Goal: Information Seeking & Learning: Learn about a topic

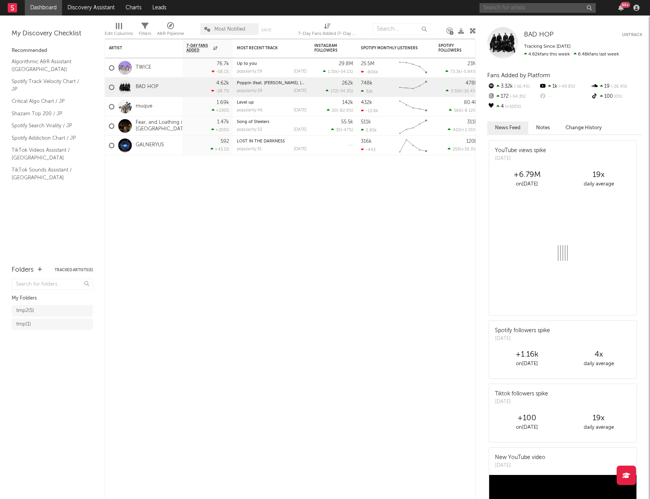
click at [509, 6] on input "text" at bounding box center [538, 8] width 116 height 10
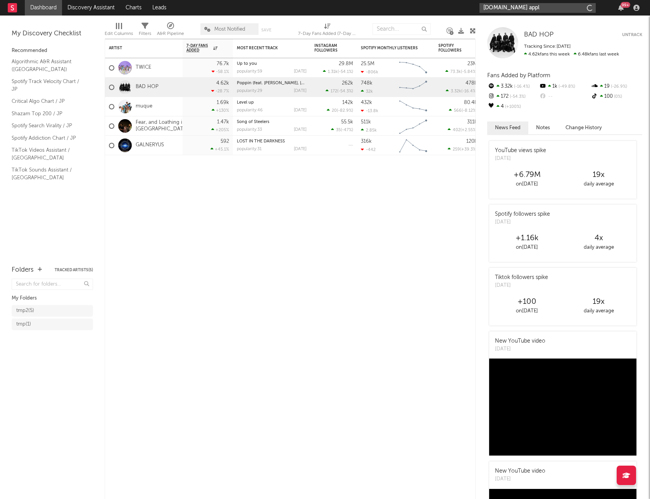
type input "[DOMAIN_NAME] apple"
click at [508, 21] on div "[PERSON_NAME] APPLE" at bounding box center [549, 23] width 85 height 9
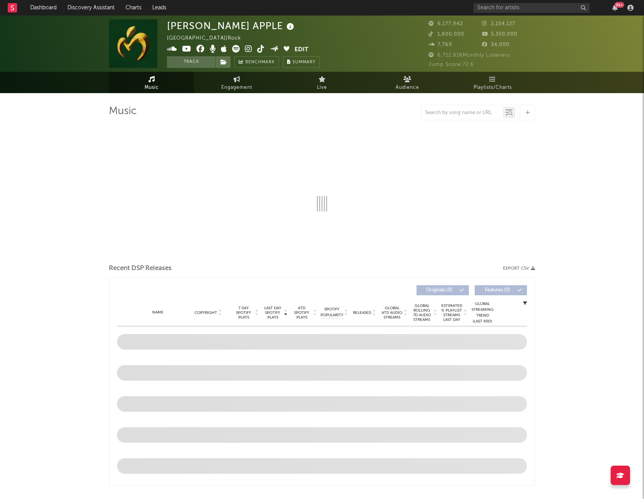
select select "6m"
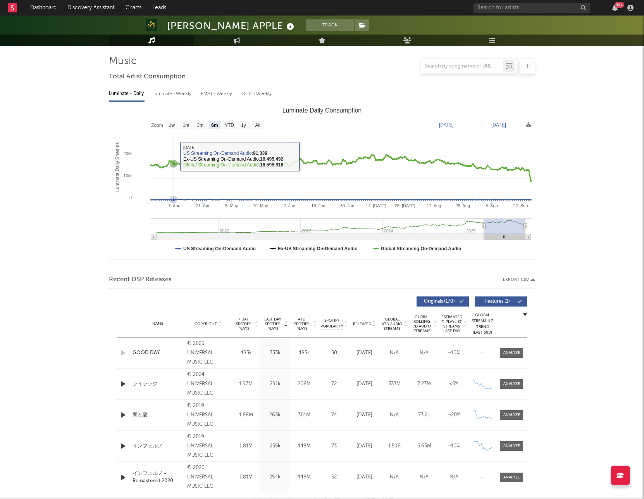
scroll to position [105, 0]
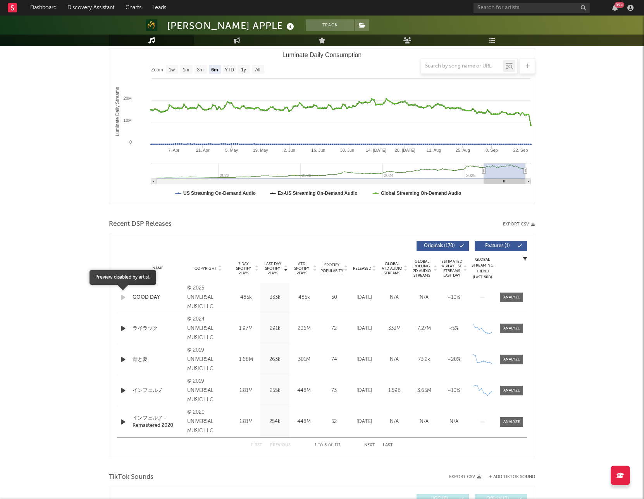
click at [122, 300] on icon "button" at bounding box center [123, 297] width 8 height 10
click at [257, 271] on icon at bounding box center [257, 269] width 4 height 3
click at [221, 271] on icon at bounding box center [220, 269] width 4 height 3
click at [221, 264] on div "Name Copyright Label Album Names Composer Names 7 Day Spotify Plays Last Day Sp…" at bounding box center [322, 268] width 410 height 27
click at [220, 270] on icon at bounding box center [220, 269] width 4 height 3
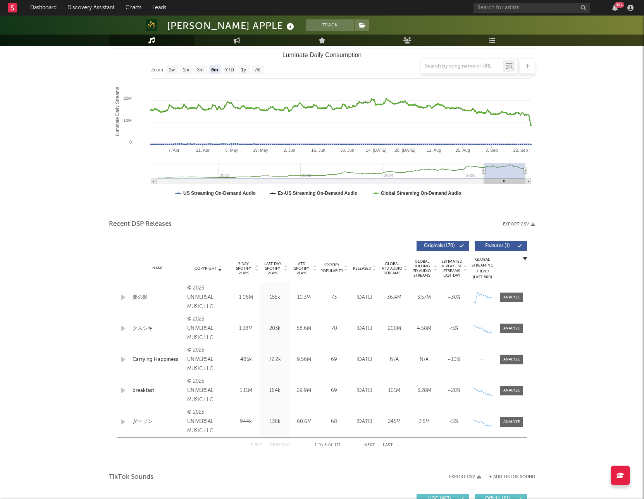
scroll to position [0, 0]
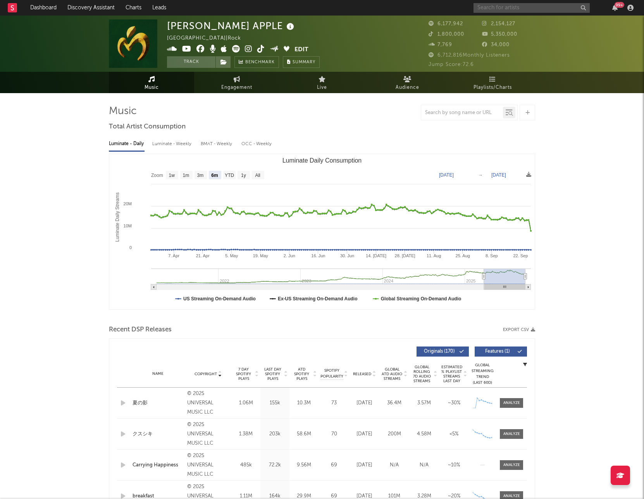
click at [509, 12] on input "text" at bounding box center [532, 8] width 116 height 10
click at [514, 5] on input "tuki" at bounding box center [532, 8] width 116 height 10
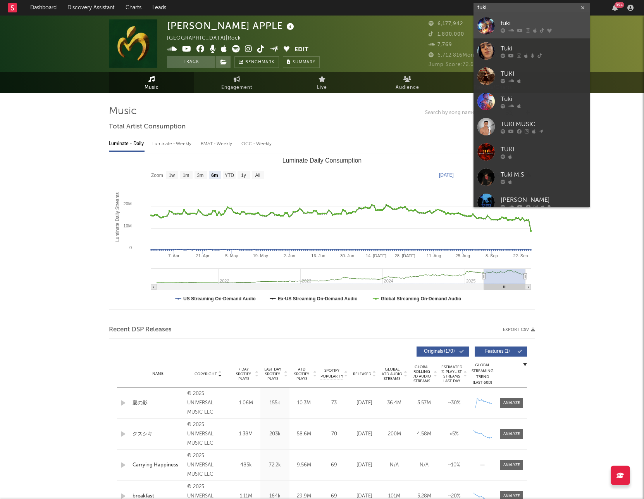
type input "tuki."
click at [517, 24] on div "tuki." at bounding box center [543, 23] width 85 height 9
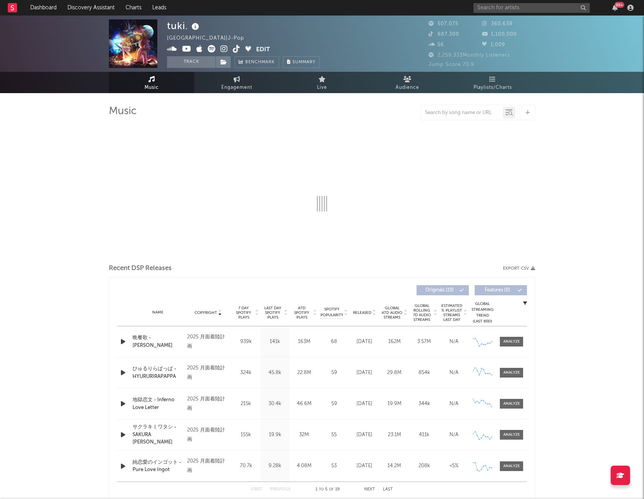
select select "6m"
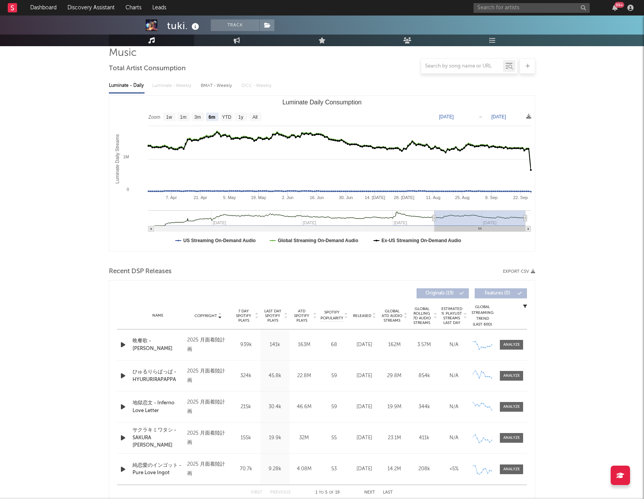
scroll to position [59, 0]
click at [374, 315] on icon at bounding box center [374, 316] width 4 height 3
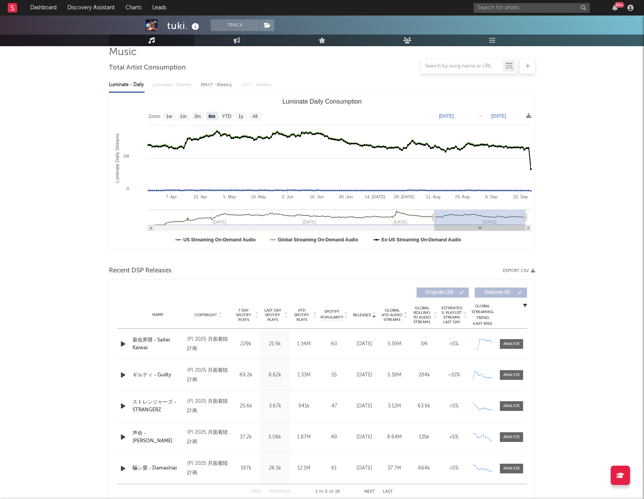
click at [124, 342] on icon "button" at bounding box center [123, 344] width 8 height 10
click at [124, 342] on icon "button" at bounding box center [122, 344] width 7 height 10
click at [515, 13] on div "99 +" at bounding box center [555, 8] width 163 height 16
click at [519, 9] on input "text" at bounding box center [532, 8] width 116 height 10
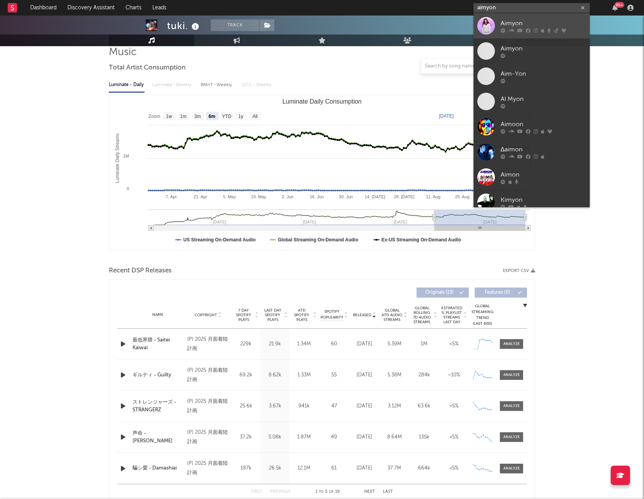
type input "aimyon"
click at [521, 21] on div "Aimyon" at bounding box center [543, 23] width 85 height 9
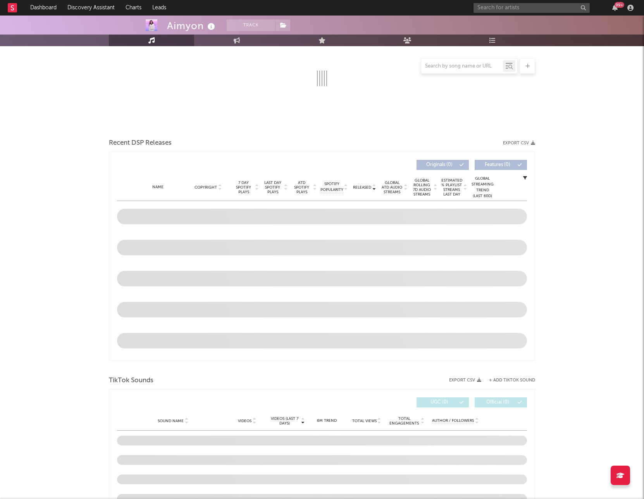
scroll to position [186, 0]
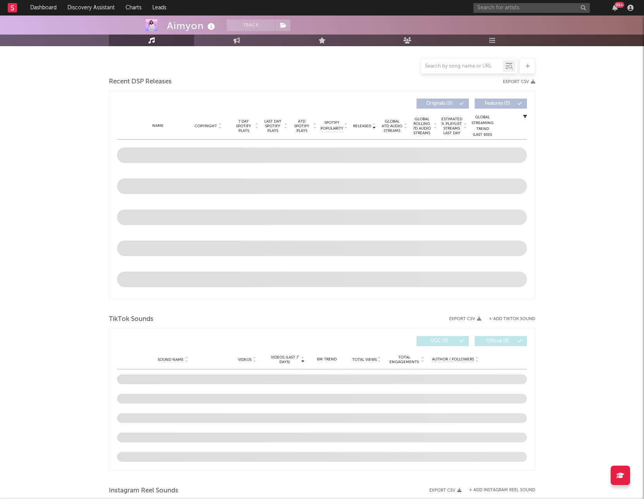
select select "6m"
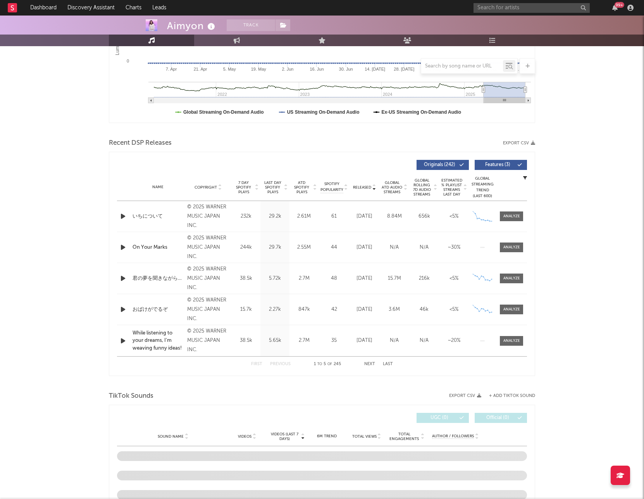
click at [119, 216] on icon "button" at bounding box center [123, 216] width 8 height 10
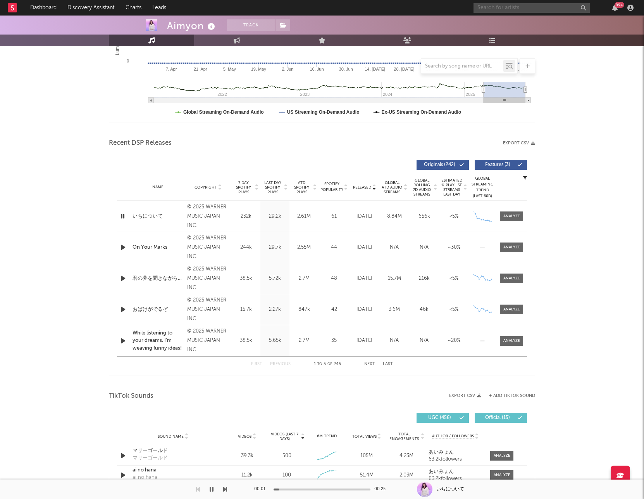
click at [497, 6] on input "text" at bounding box center [532, 8] width 116 height 10
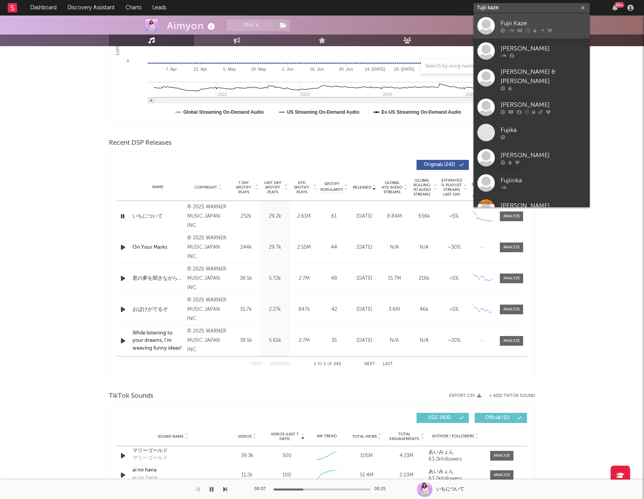
type input "fujii kaze"
click at [499, 22] on link "Fujii Kaze" at bounding box center [532, 25] width 116 height 25
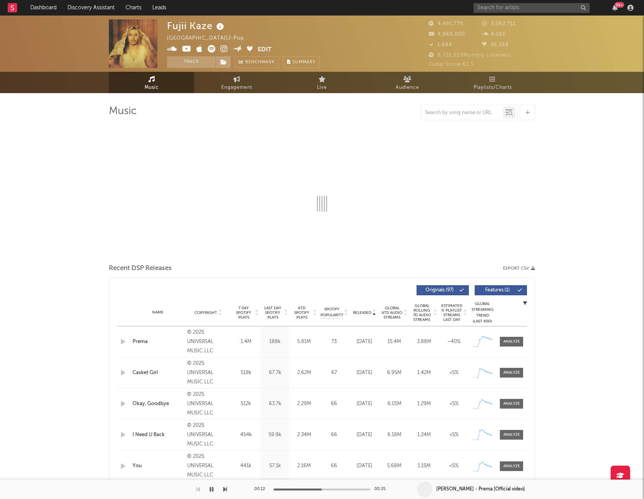
select select "6m"
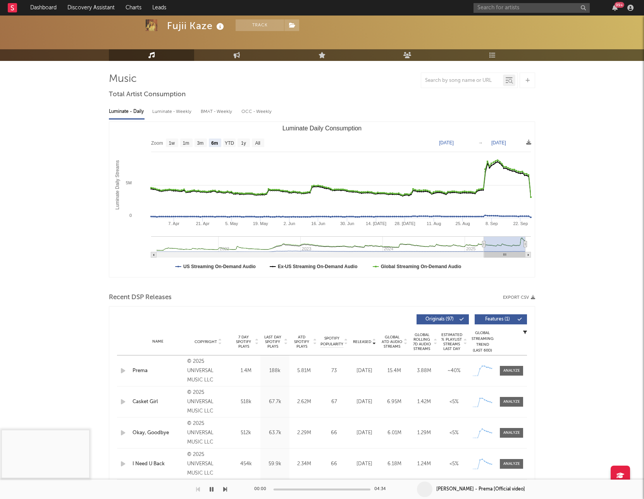
scroll to position [33, 0]
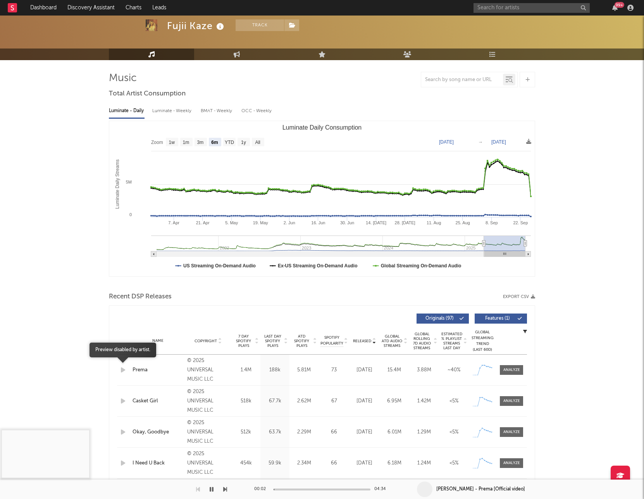
click at [122, 369] on icon "button" at bounding box center [123, 370] width 8 height 10
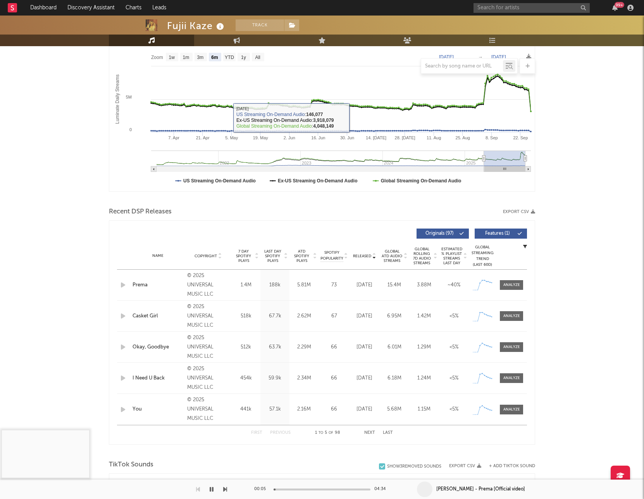
scroll to position [126, 0]
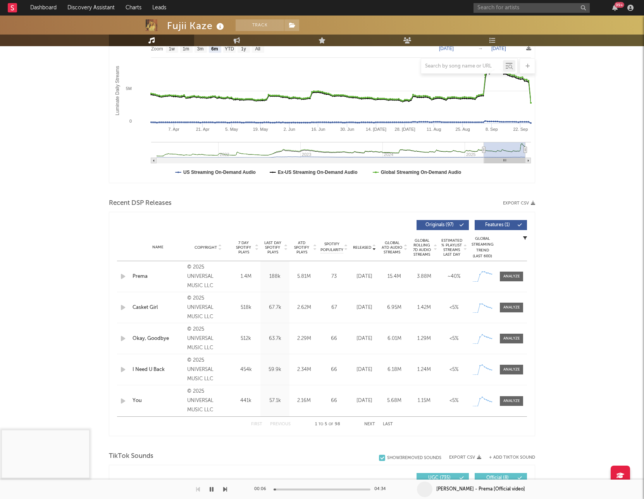
click at [80, 393] on div "Fujii Kaze Track [GEOGRAPHIC_DATA] | J-Pop Edit Track Benchmark Summary 4,491,7…" at bounding box center [322, 474] width 644 height 1171
click at [219, 489] on div at bounding box center [113, 488] width 227 height 19
click at [213, 488] on icon "button" at bounding box center [212, 489] width 4 height 6
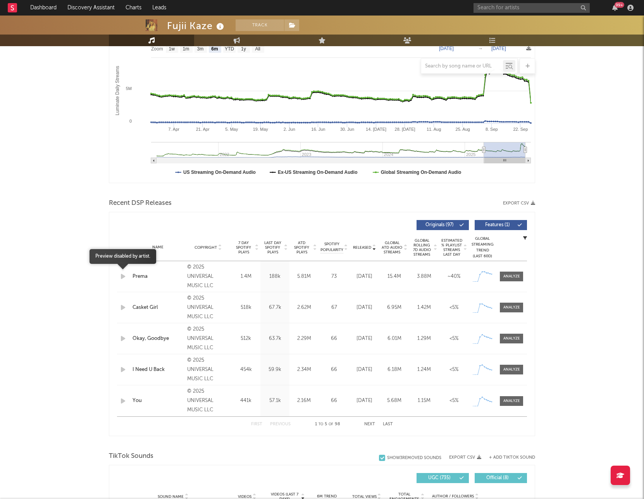
click at [124, 276] on icon "button" at bounding box center [123, 276] width 8 height 10
click at [517, 10] on input "text" at bounding box center [532, 8] width 116 height 10
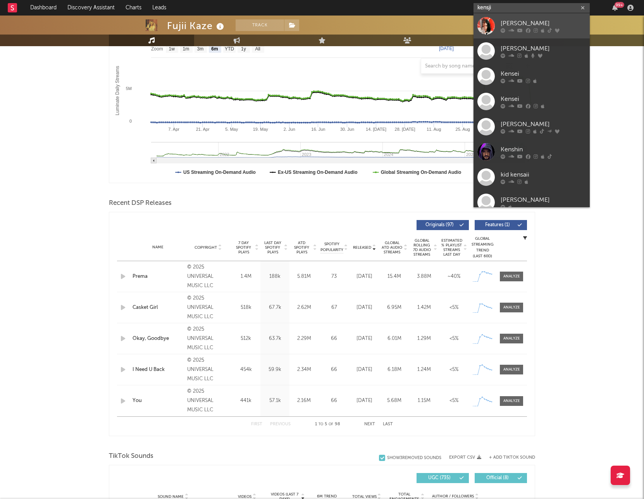
type input "kensji"
click at [547, 21] on div "[PERSON_NAME]" at bounding box center [543, 23] width 85 height 9
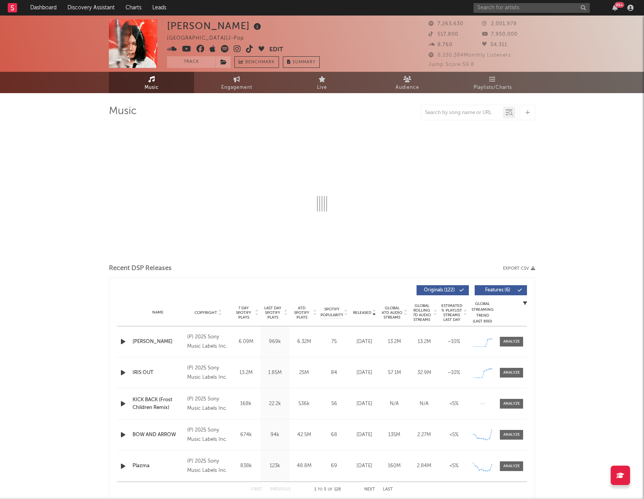
click at [121, 372] on icon "button" at bounding box center [123, 373] width 8 height 10
select select "6m"
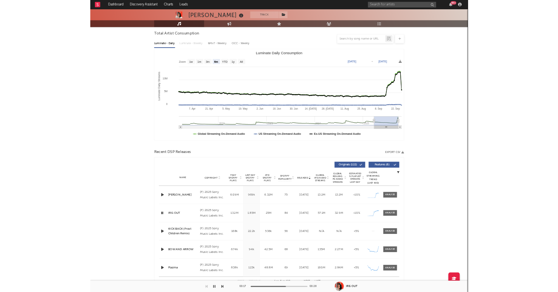
scroll to position [105, 0]
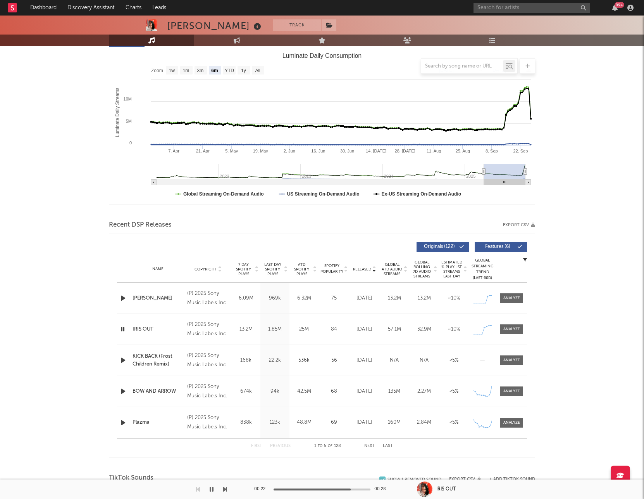
click at [123, 300] on icon "button" at bounding box center [123, 298] width 8 height 10
click at [499, 9] on input "text" at bounding box center [532, 8] width 116 height 10
click at [481, 5] on input "u" at bounding box center [532, 8] width 116 height 10
type input "u"
